Goal: Navigation & Orientation: Find specific page/section

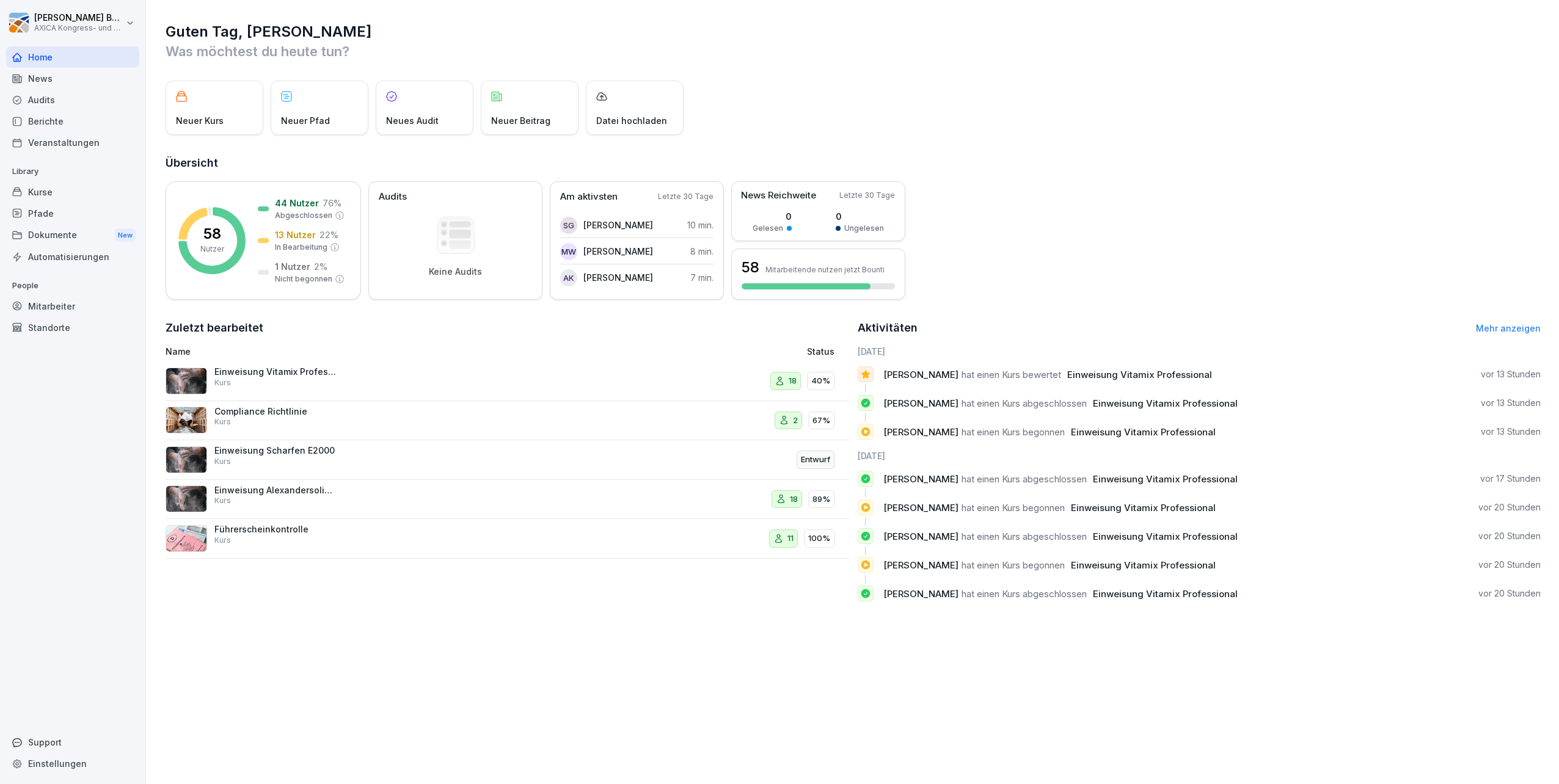
click at [382, 376] on div "Einweisung Vitamix Professional Kurs" at bounding box center [383, 380] width 436 height 29
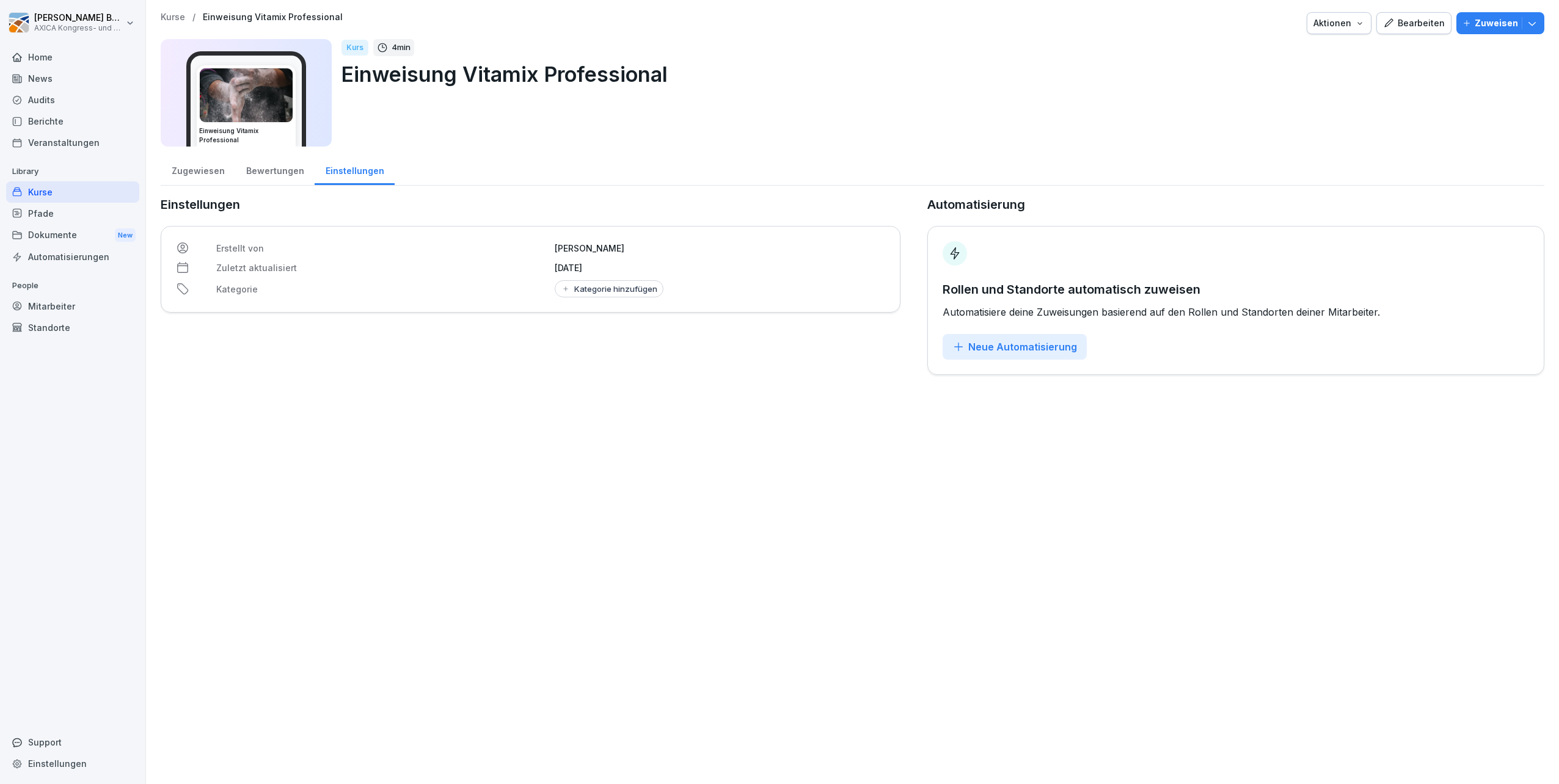
click at [275, 175] on div "Bewertungen" at bounding box center [275, 169] width 79 height 31
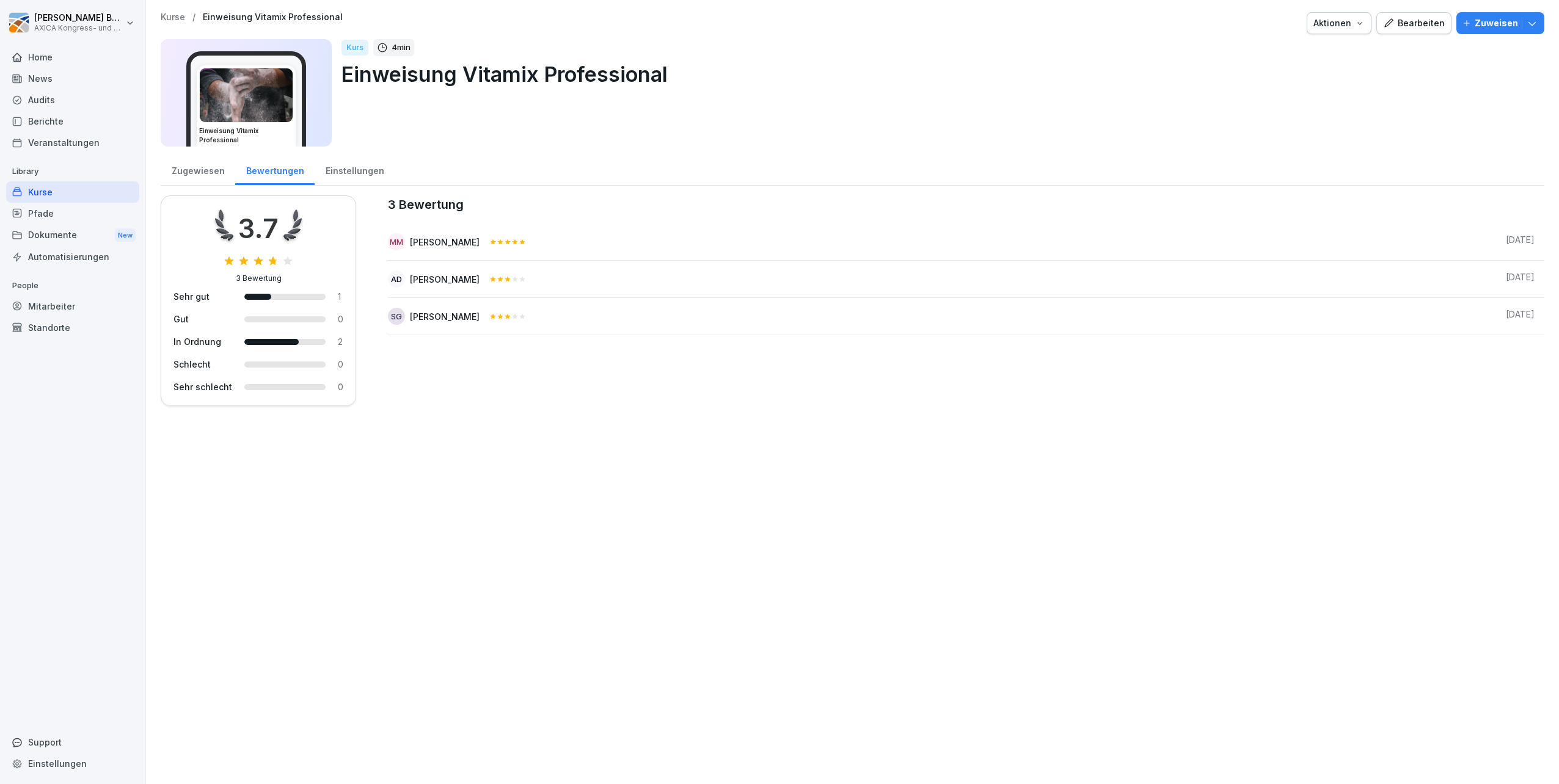
click at [192, 171] on div "Zugewiesen" at bounding box center [198, 169] width 75 height 31
